Goal: Check status

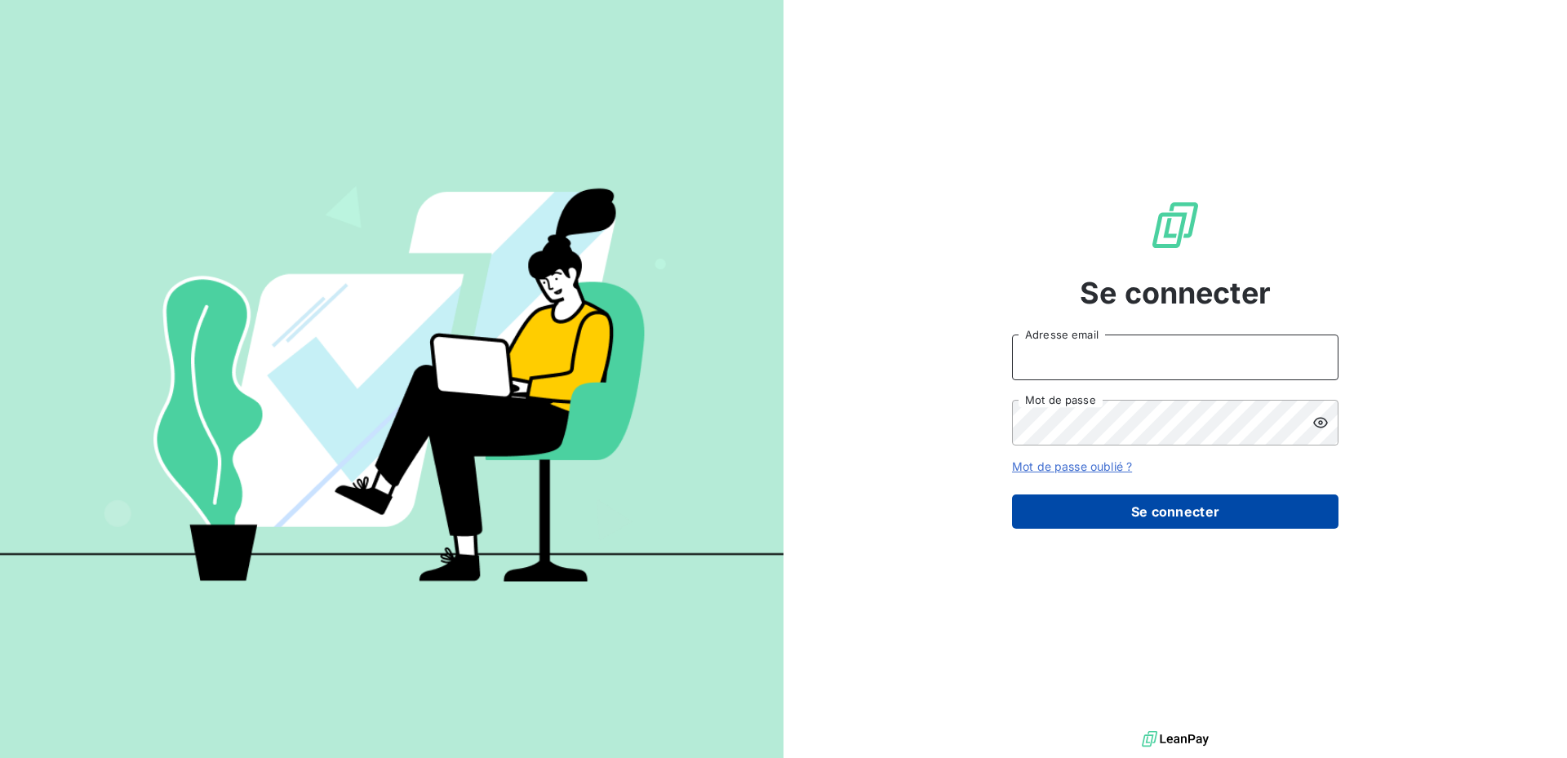
type input "c.daude@serpe.fr"
click at [1107, 502] on button "Se connecter" at bounding box center [1175, 512] width 327 height 34
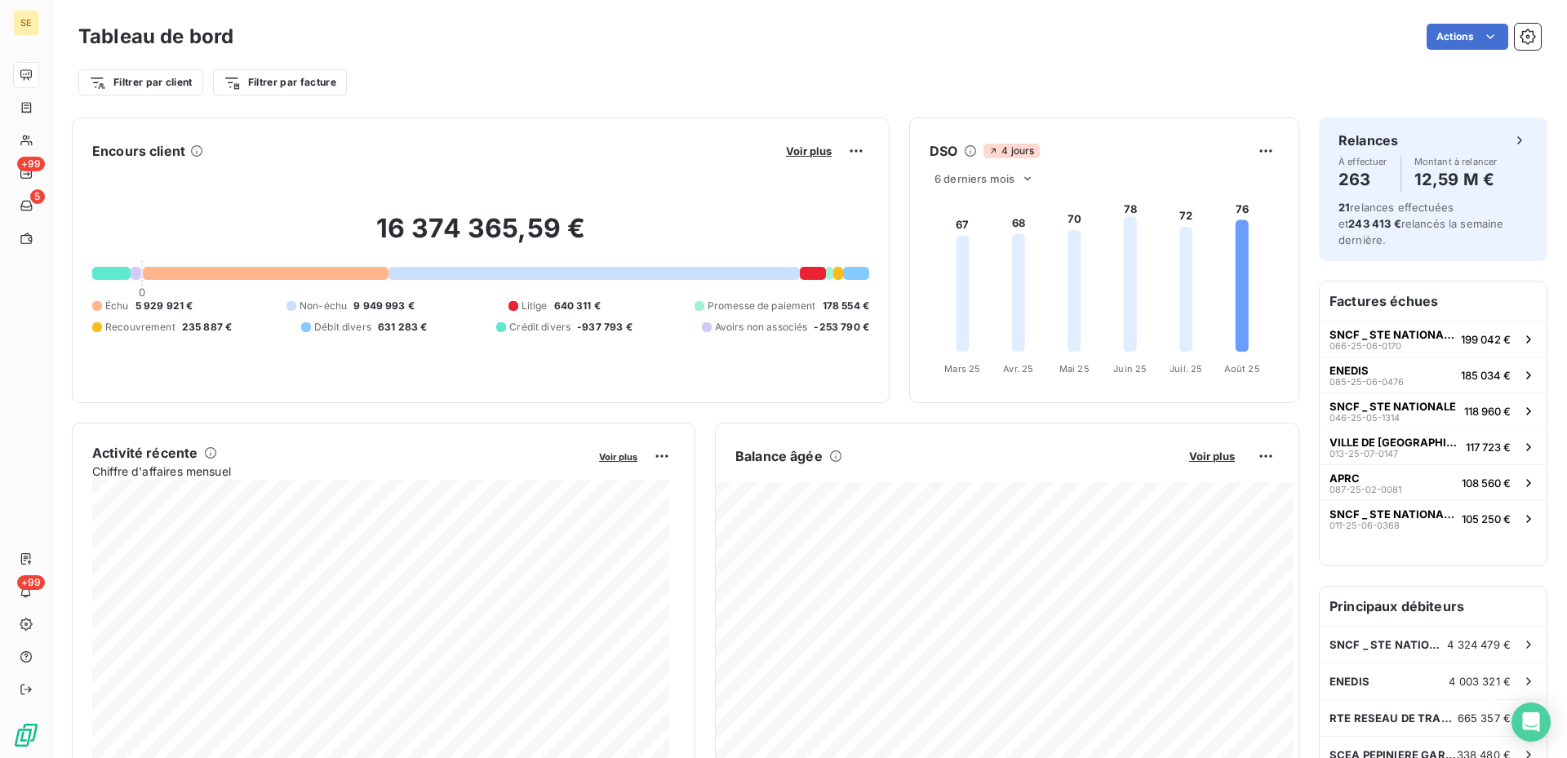
click at [829, 304] on span "178 554 €" at bounding box center [846, 306] width 47 height 15
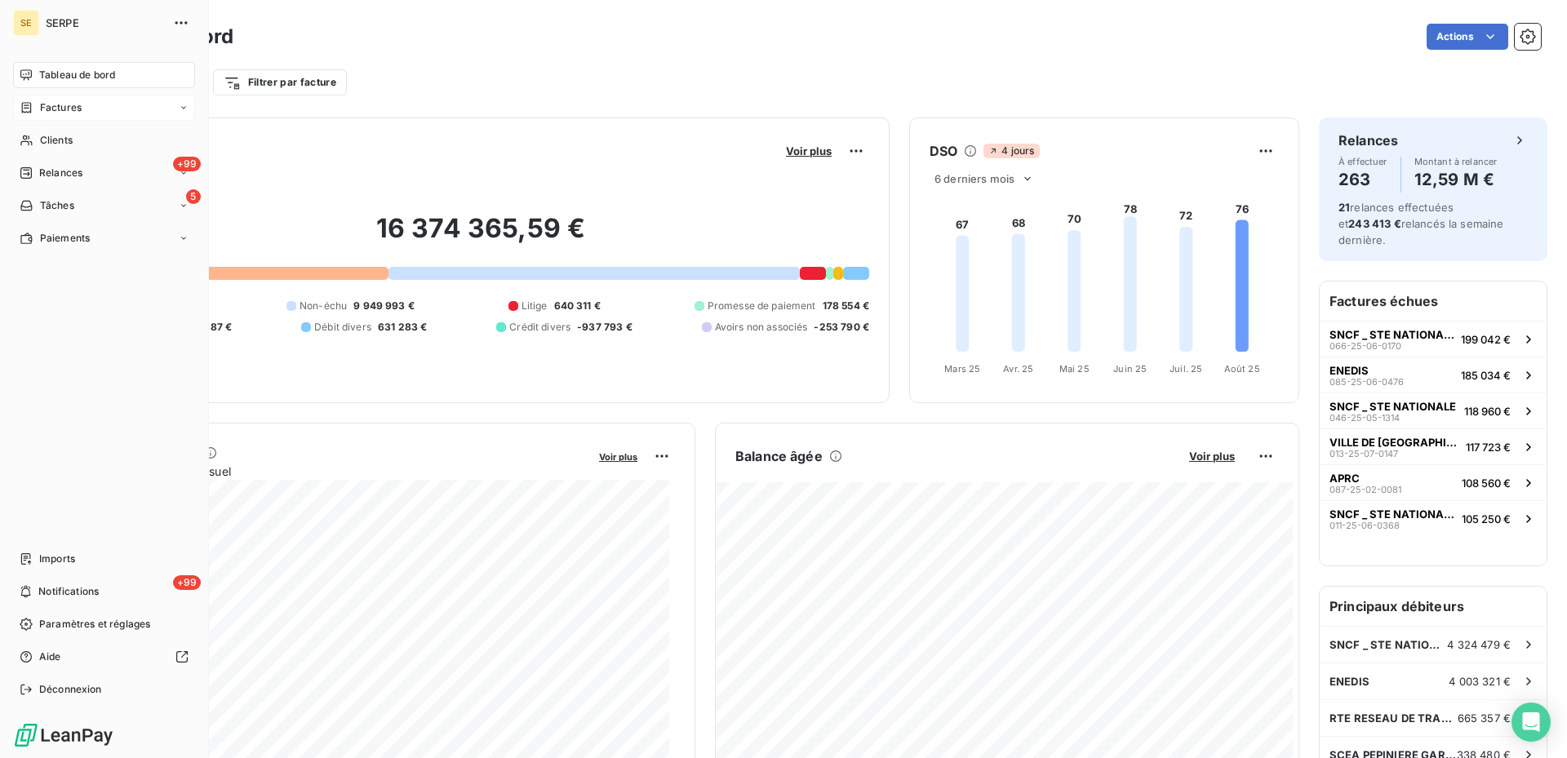
click at [82, 116] on div "Factures" at bounding box center [104, 108] width 182 height 26
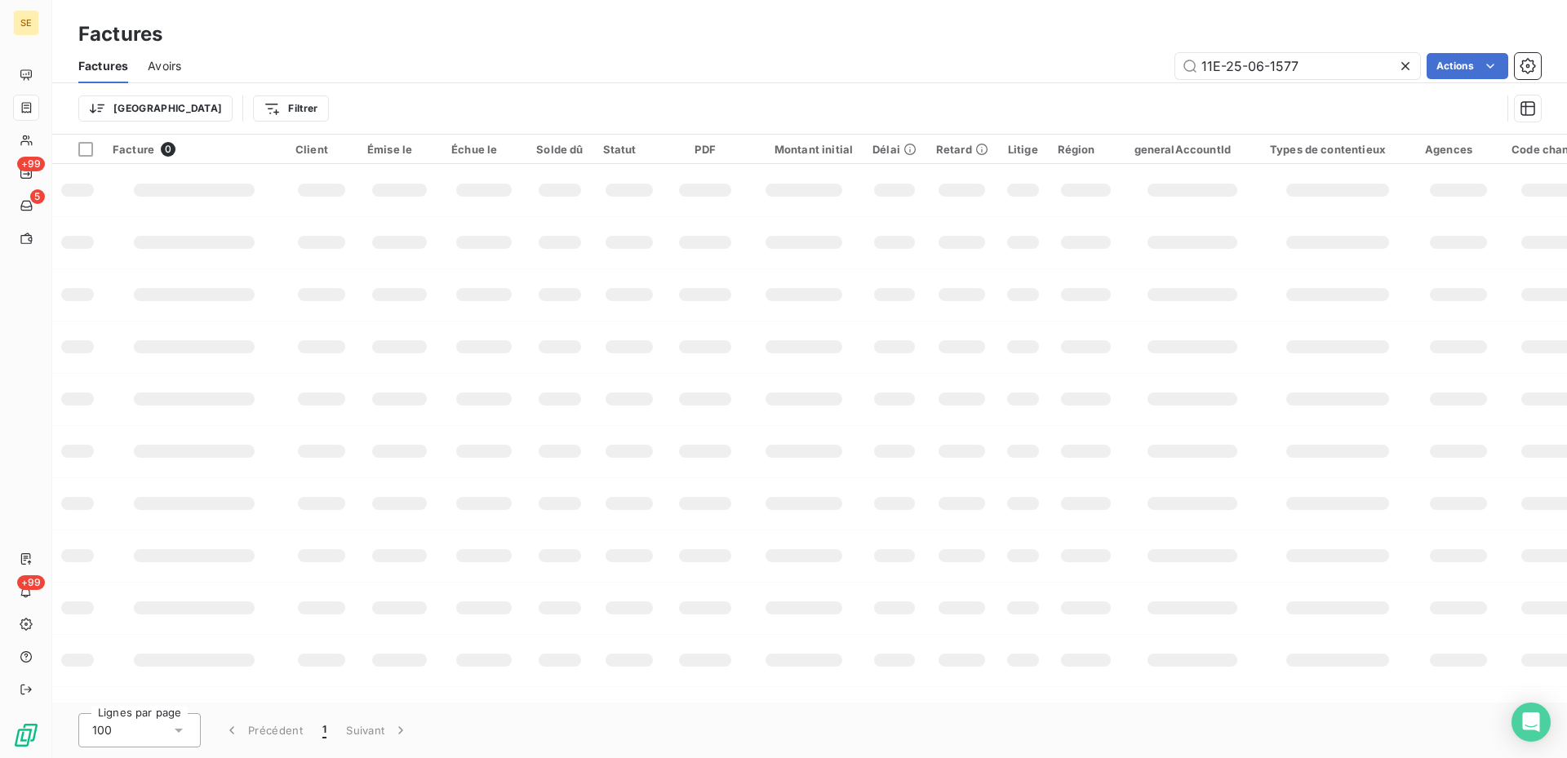
drag, startPoint x: 1405, startPoint y: 59, endPoint x: 1229, endPoint y: 96, distance: 179.3
click at [1407, 59] on icon at bounding box center [1406, 66] width 16 height 16
click at [224, 100] on html "SE +99 5 +99 Factures Factures Avoirs Actions Trier Filtrer Facture 0 Client Ém…" at bounding box center [783, 379] width 1567 height 758
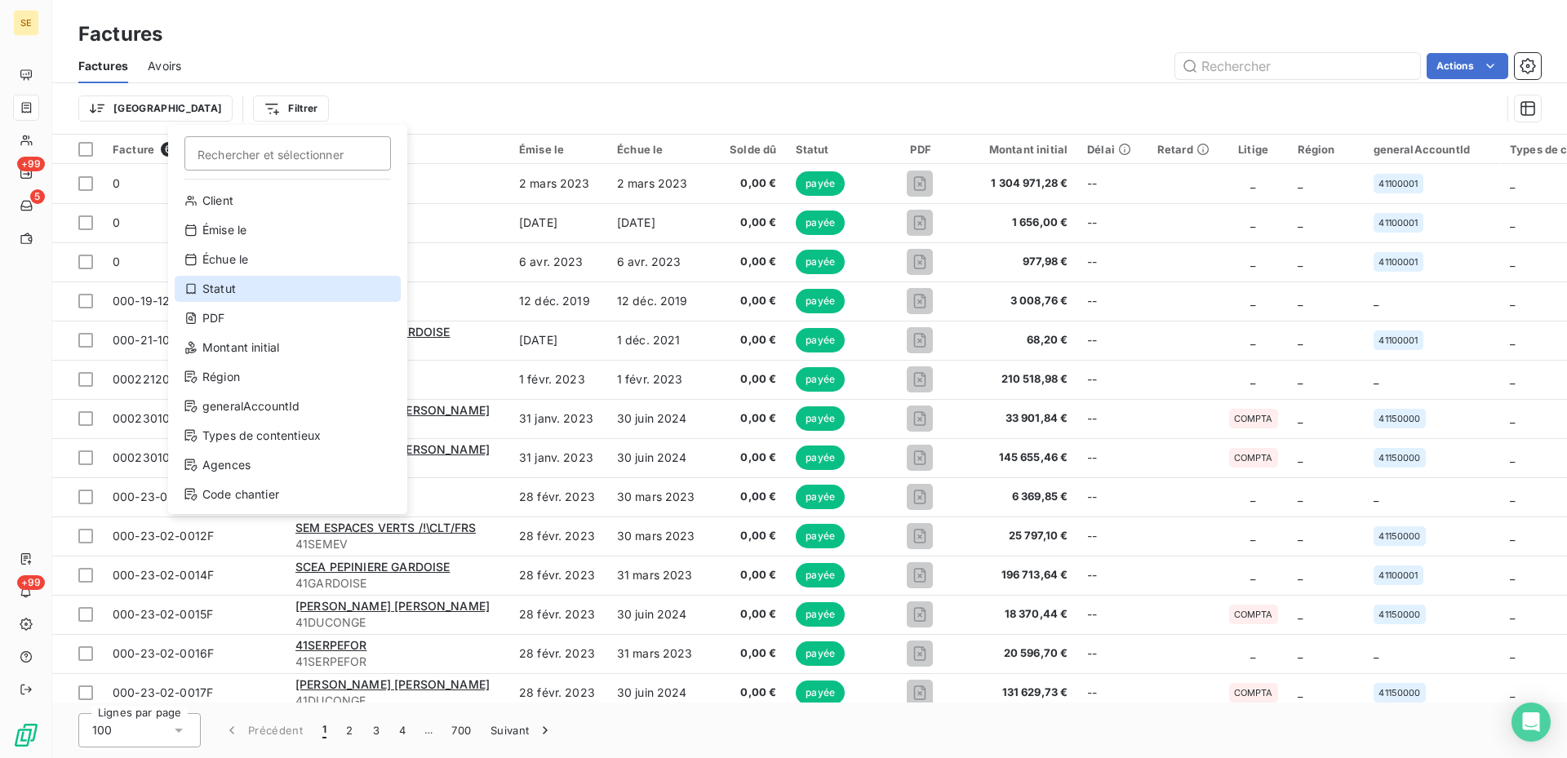
click at [251, 284] on div "Statut" at bounding box center [288, 289] width 226 height 26
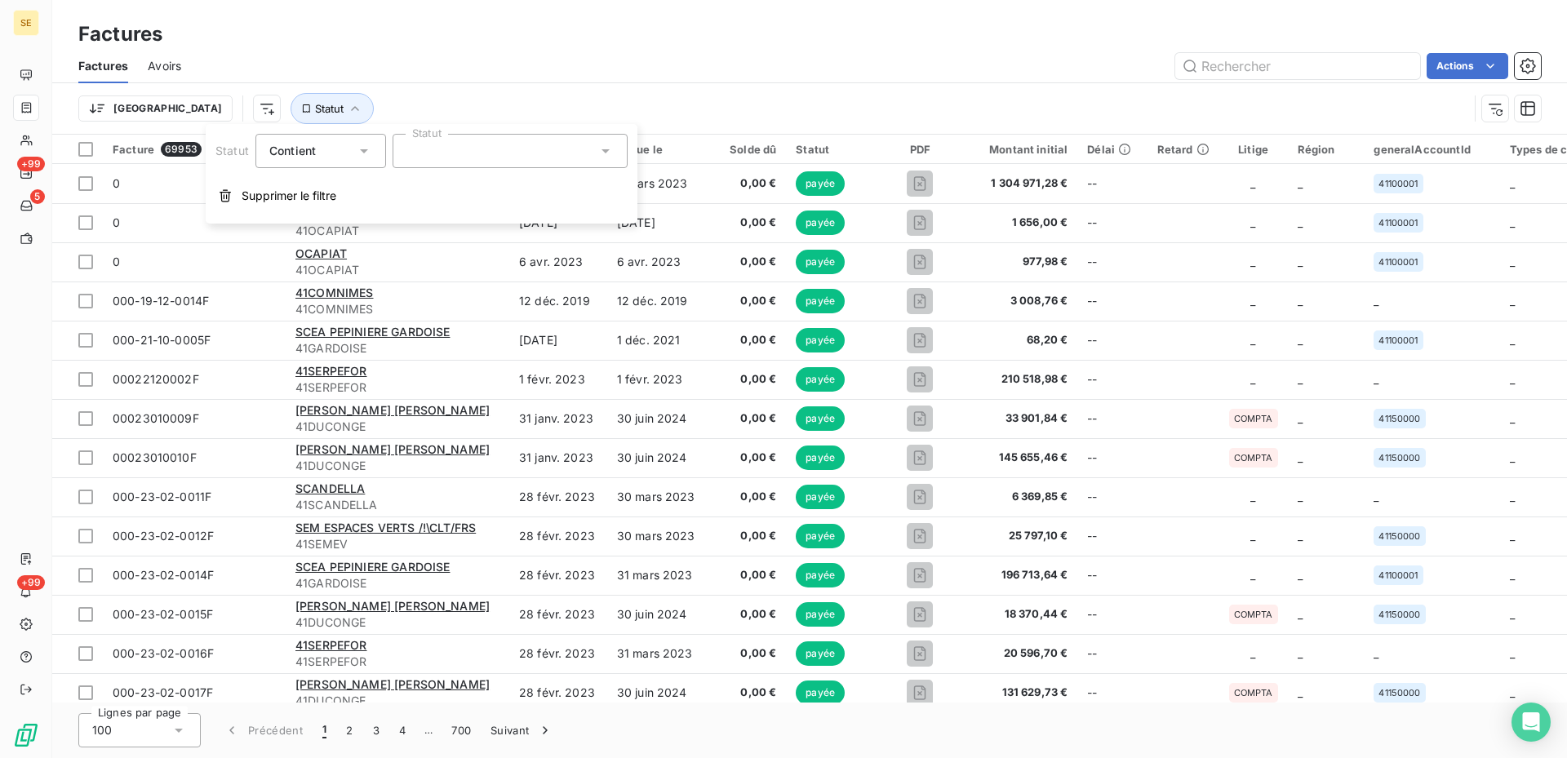
click at [428, 153] on div at bounding box center [510, 151] width 235 height 34
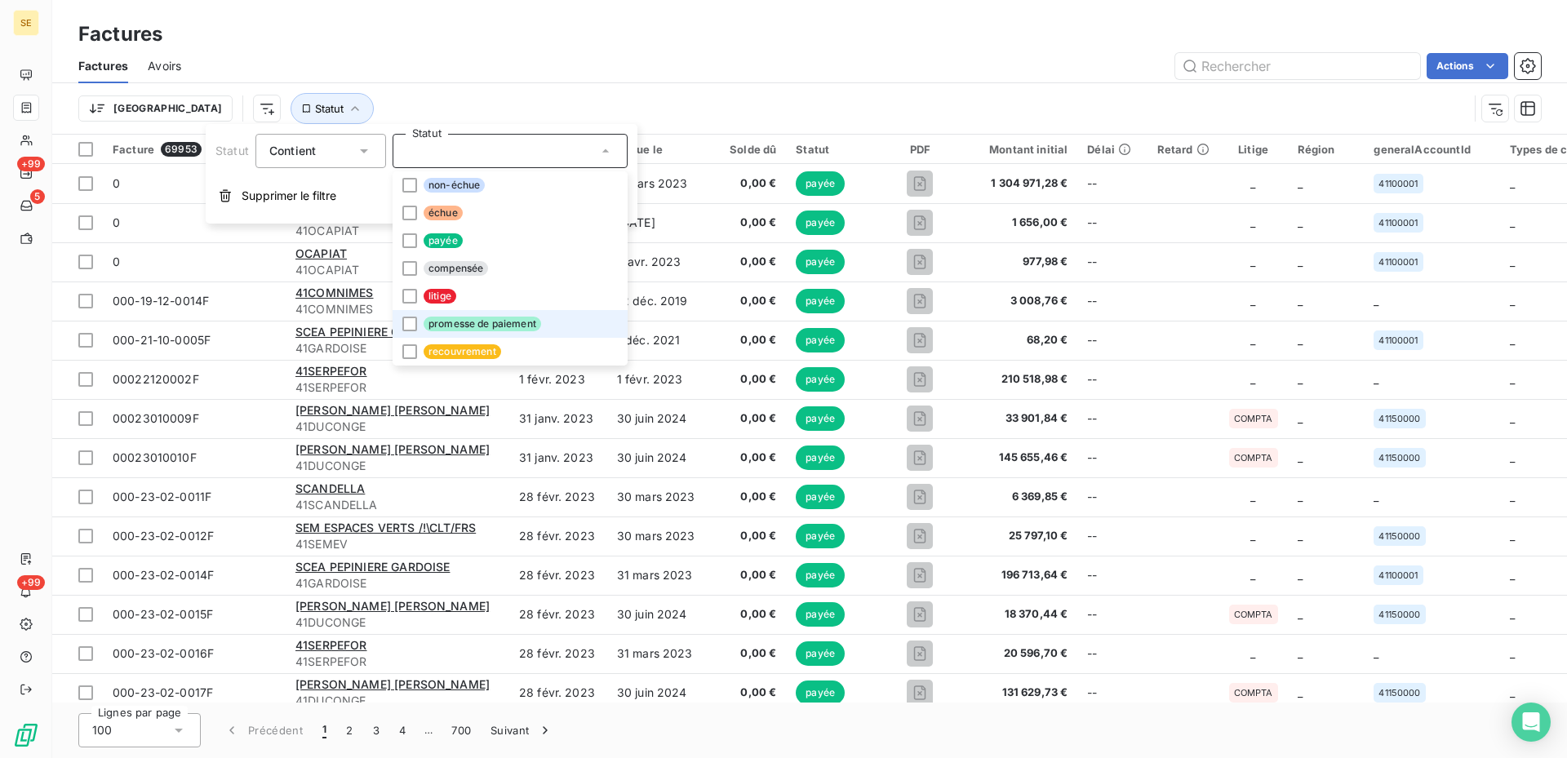
click at [424, 327] on span "promesse de paiement" at bounding box center [483, 324] width 118 height 15
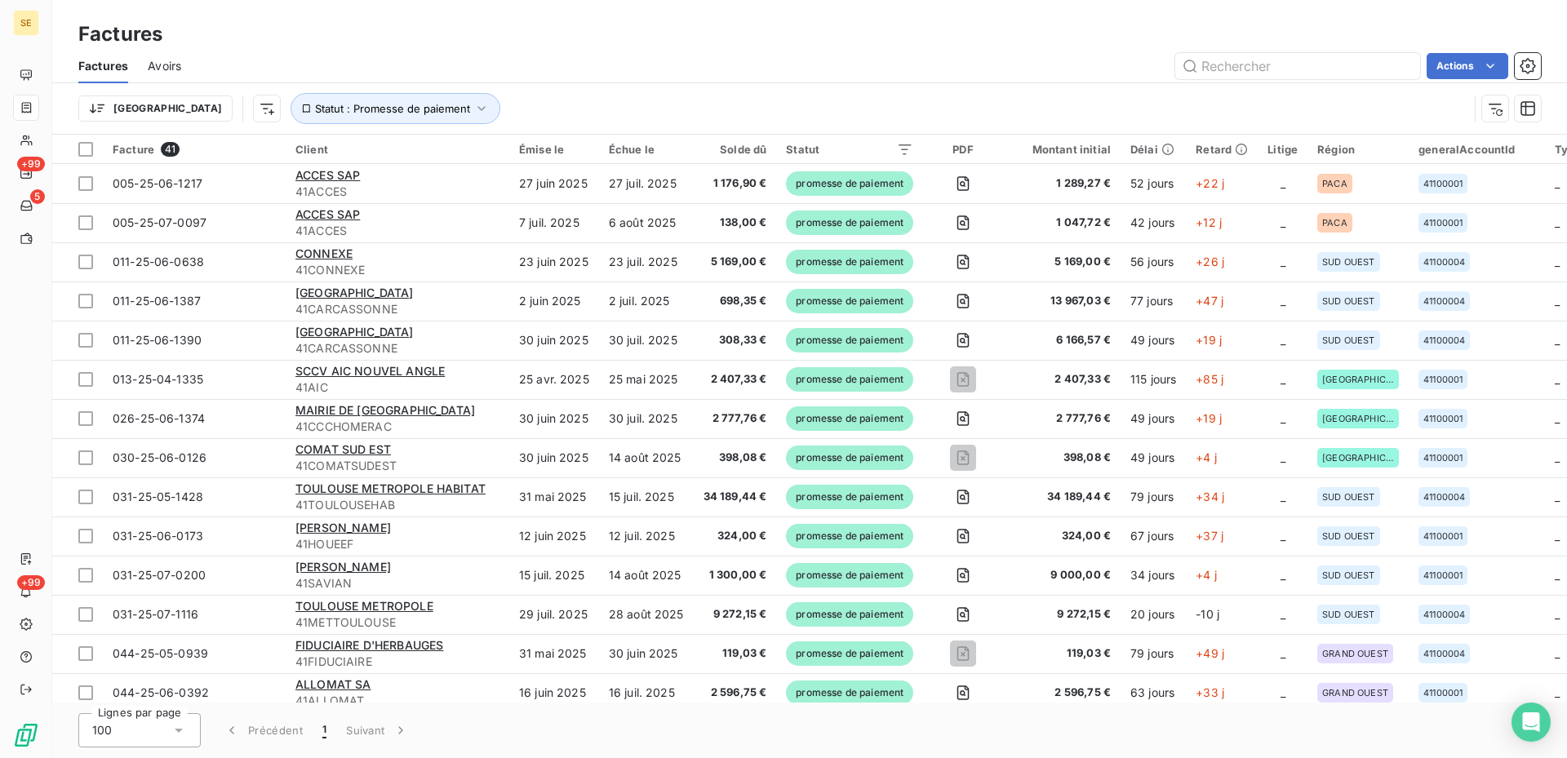
click at [533, 87] on div "Trier Statut : Promesse de paiement" at bounding box center [809, 108] width 1463 height 51
